Goal: Task Accomplishment & Management: Use online tool/utility

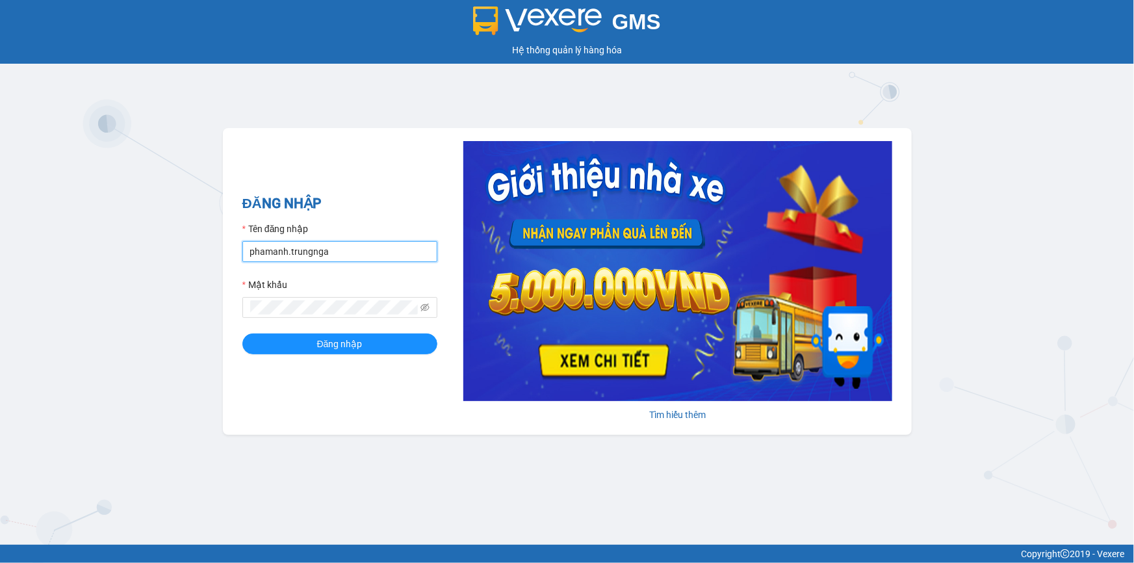
click at [338, 253] on input "phamanh.trungnga" at bounding box center [339, 251] width 195 height 21
type input "trucxinh.trungnga"
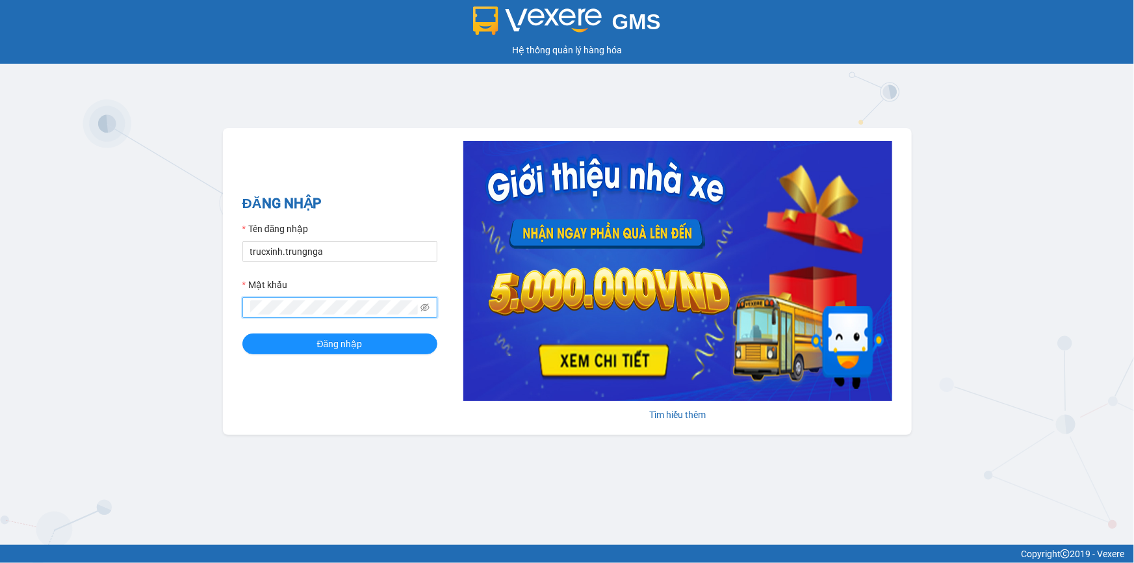
click at [242, 333] on button "Đăng nhập" at bounding box center [339, 343] width 195 height 21
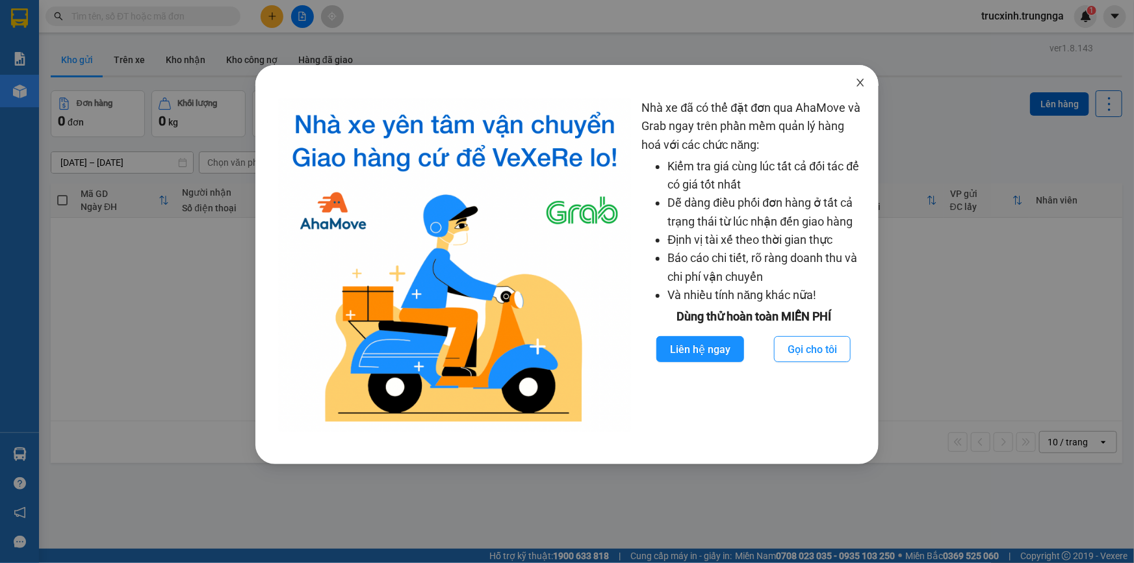
click at [863, 83] on icon "close" at bounding box center [860, 82] width 10 height 10
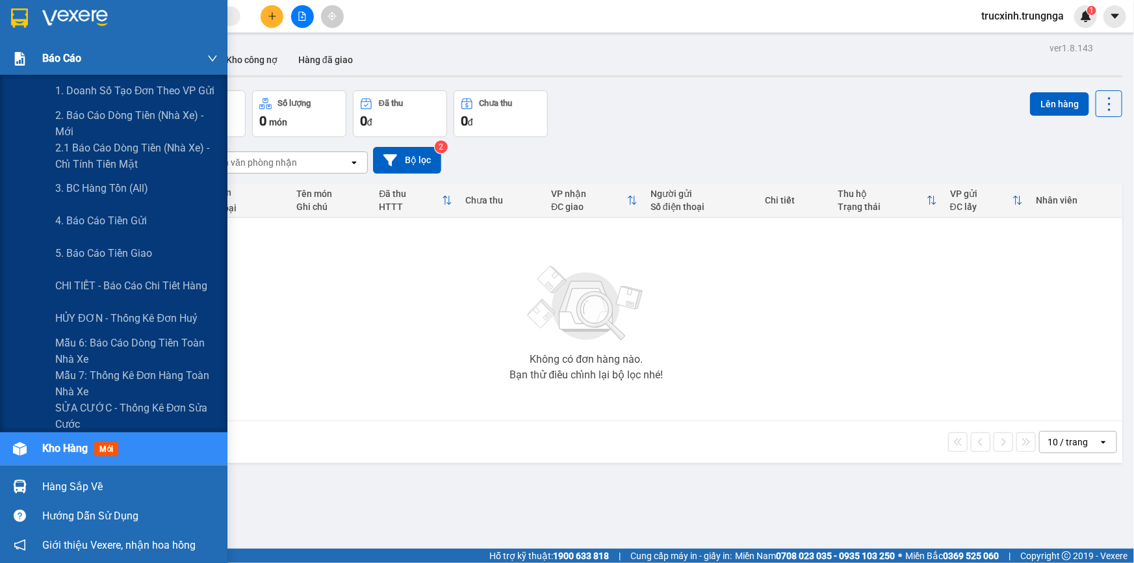
click at [88, 59] on div "Báo cáo" at bounding box center [129, 58] width 175 height 32
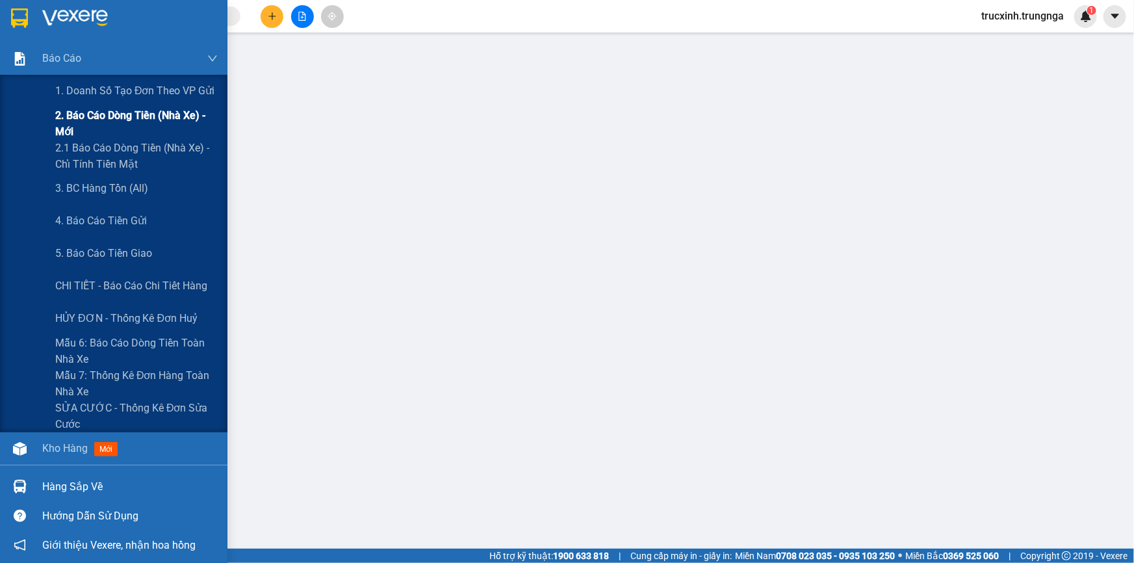
click at [137, 120] on span "2. Báo cáo dòng tiền (nhà xe) - mới" at bounding box center [136, 123] width 162 height 32
